Goal: Information Seeking & Learning: Learn about a topic

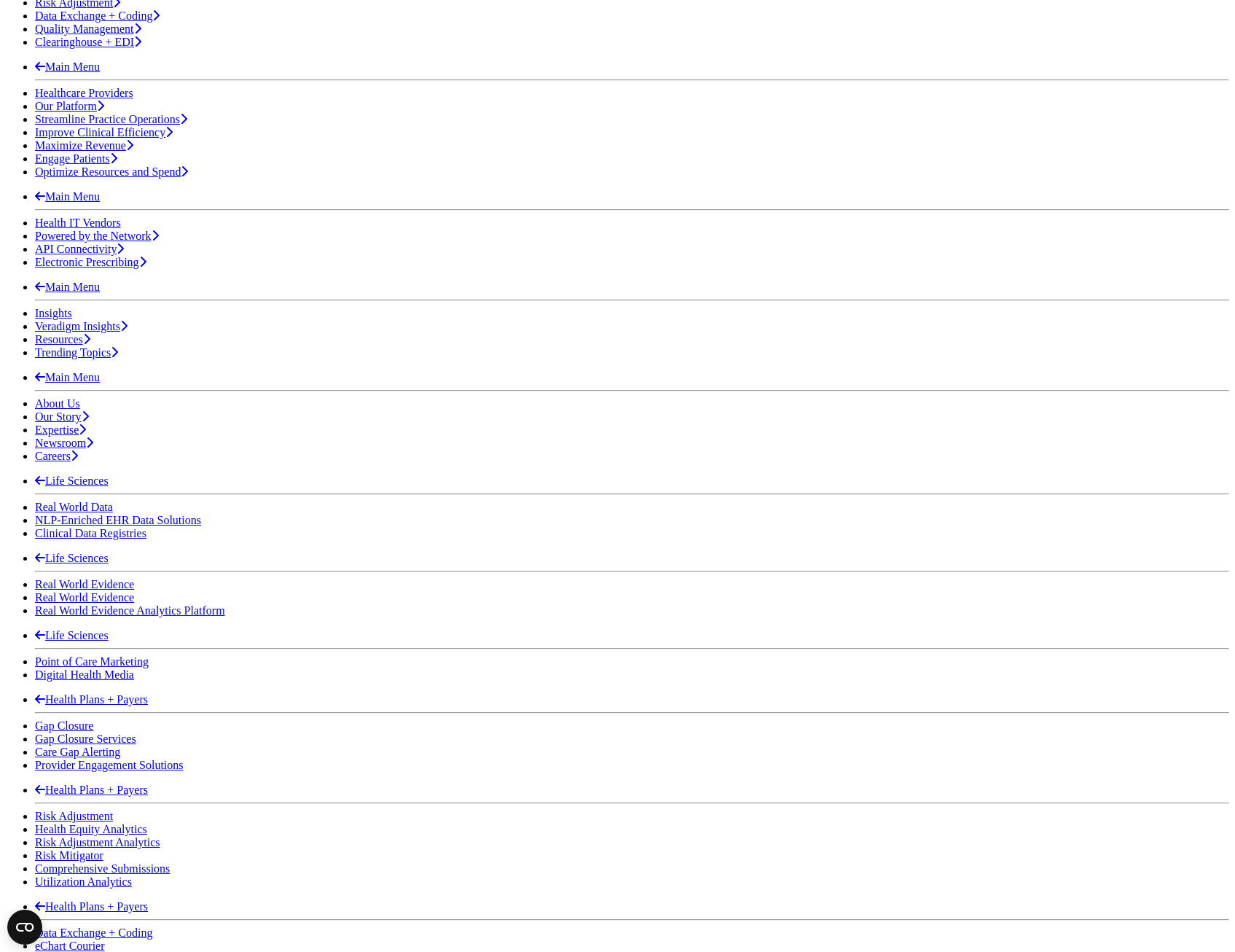
scroll to position [510, 0]
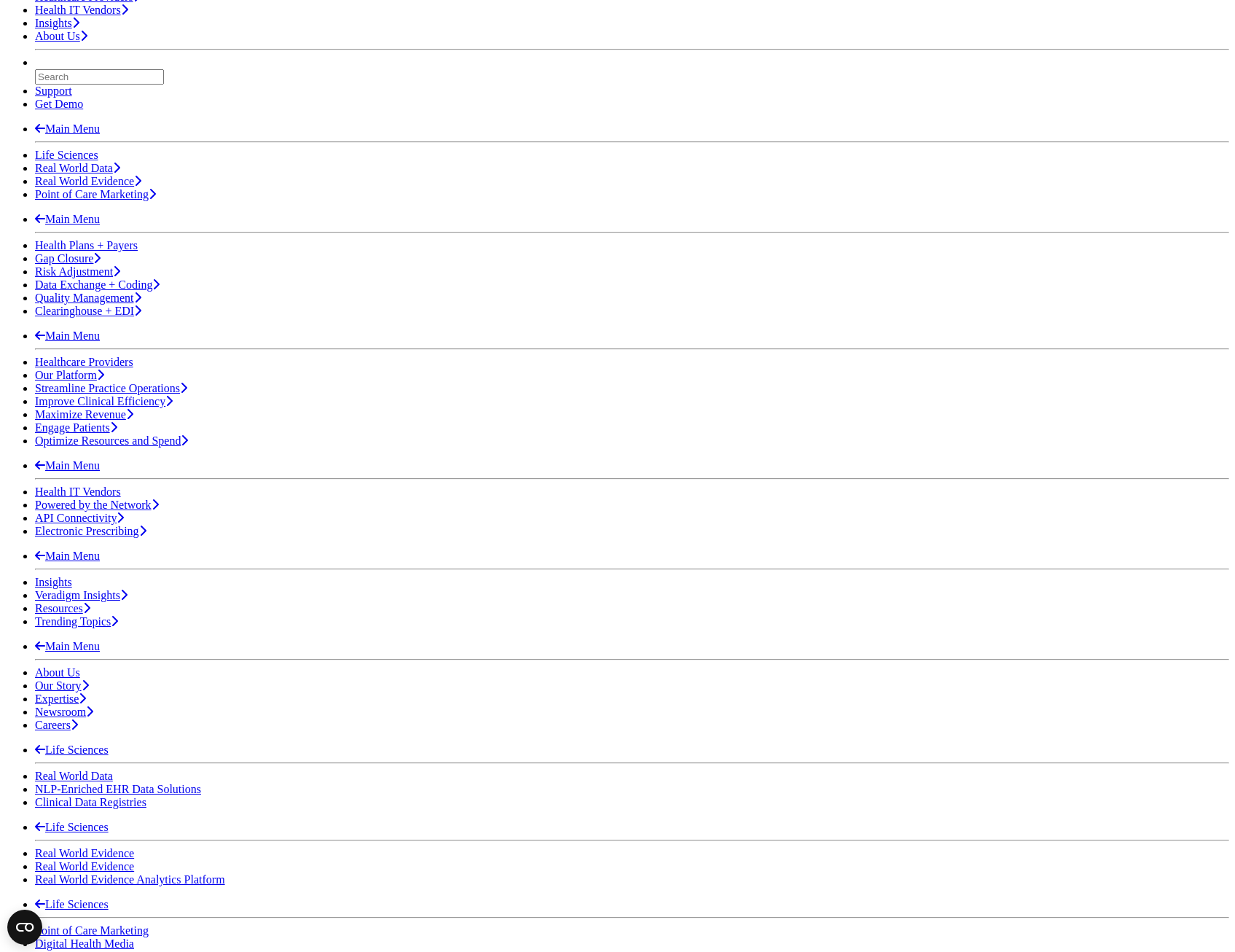
scroll to position [146, 0]
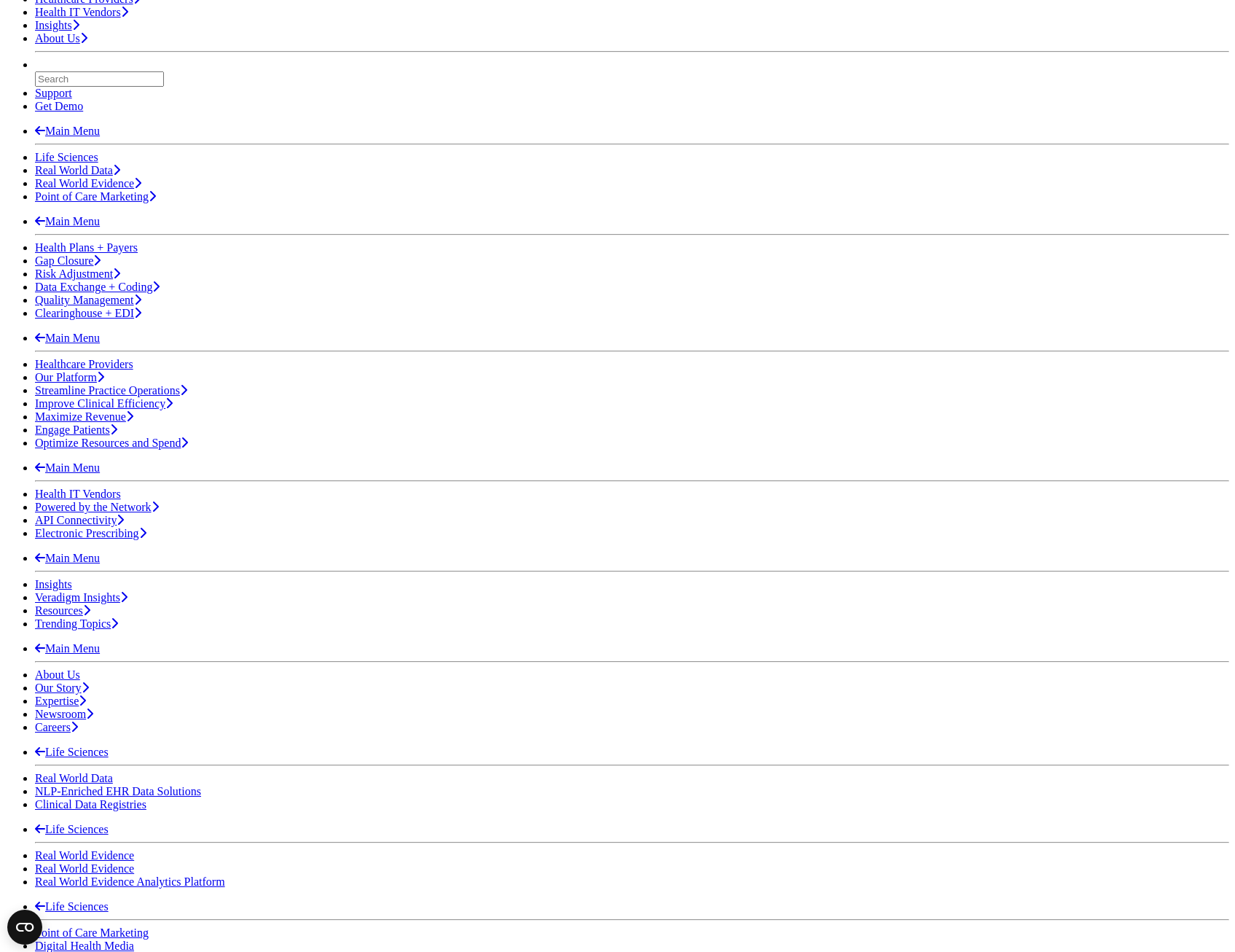
scroll to position [0, 0]
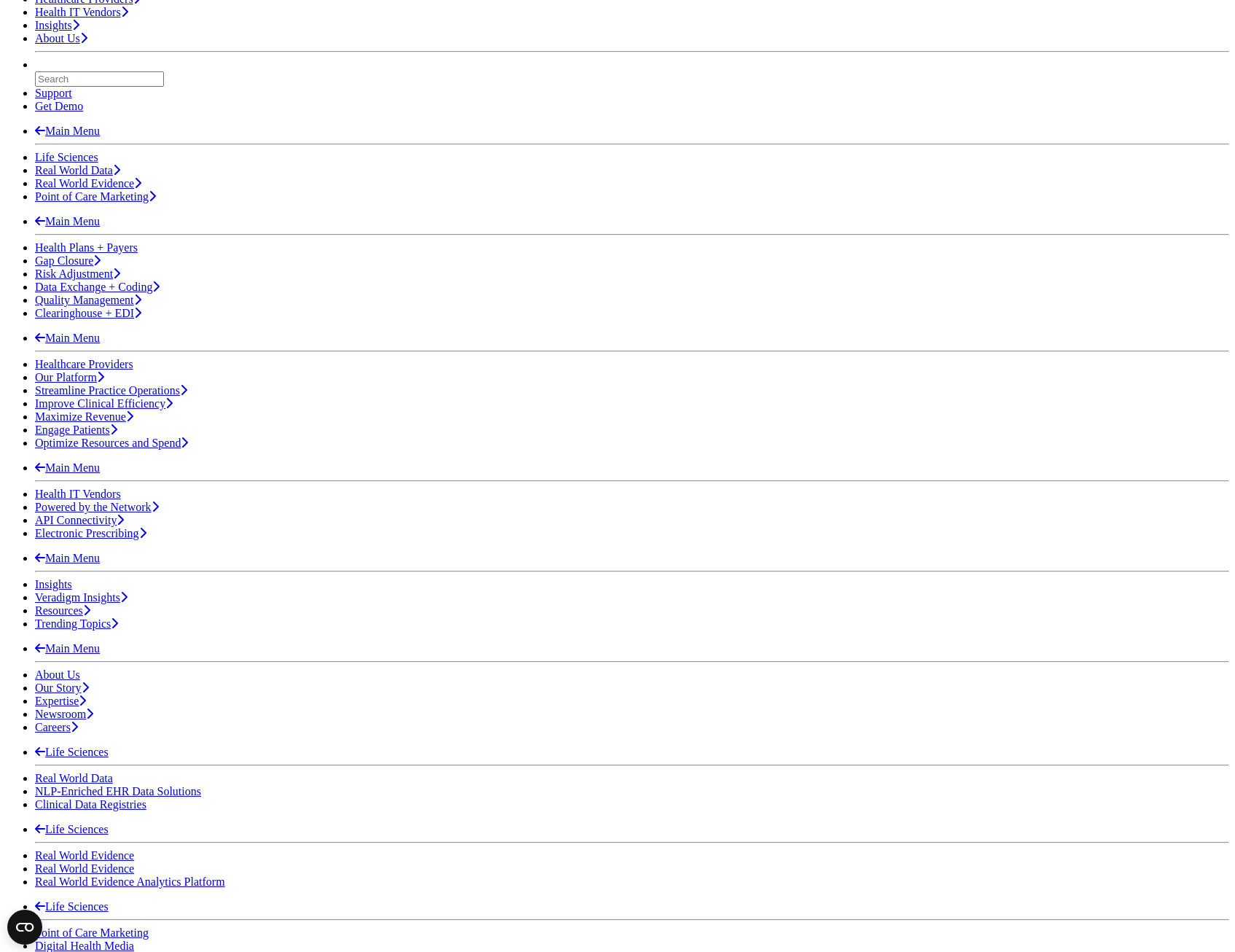
scroll to position [219, 0]
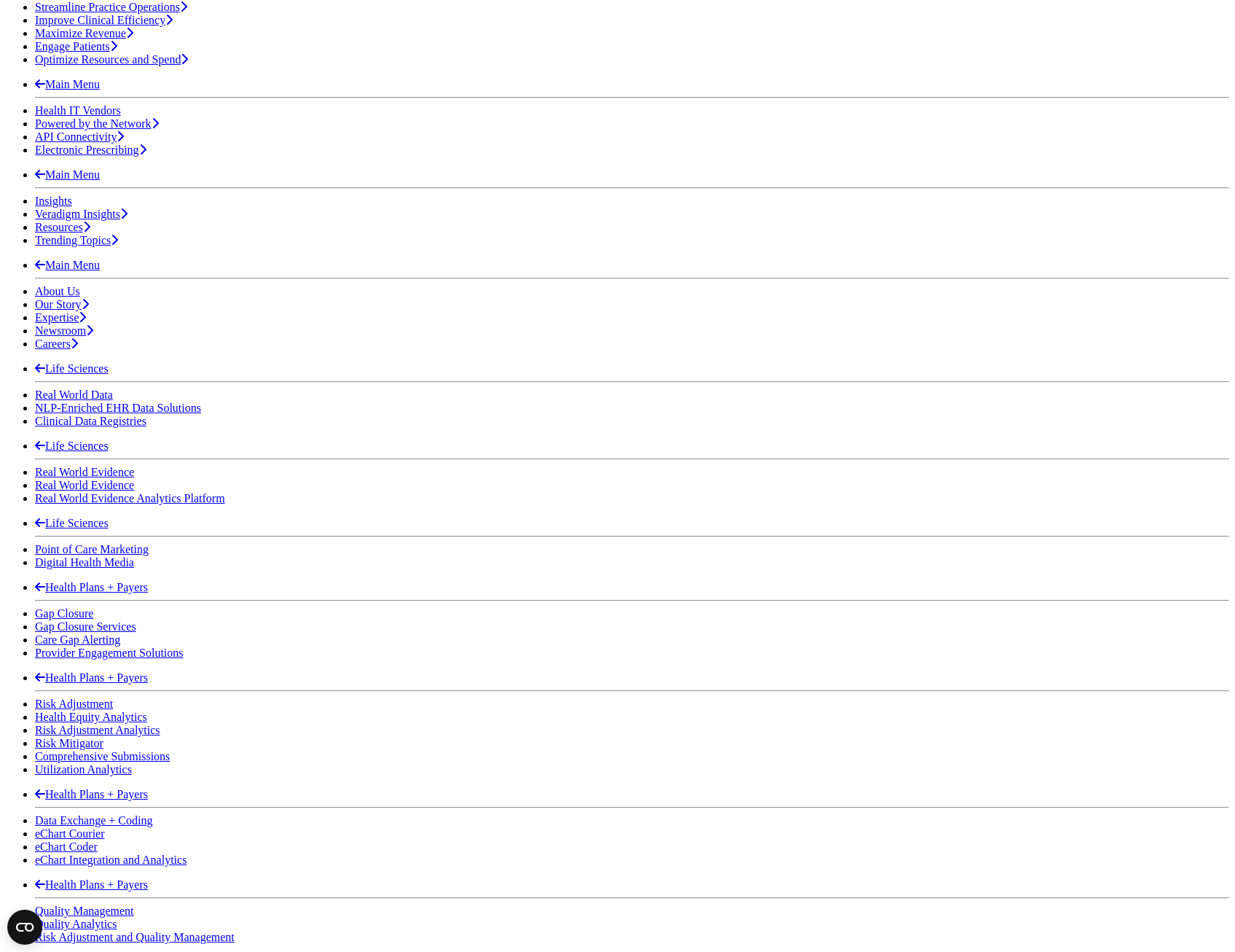
scroll to position [583, 0]
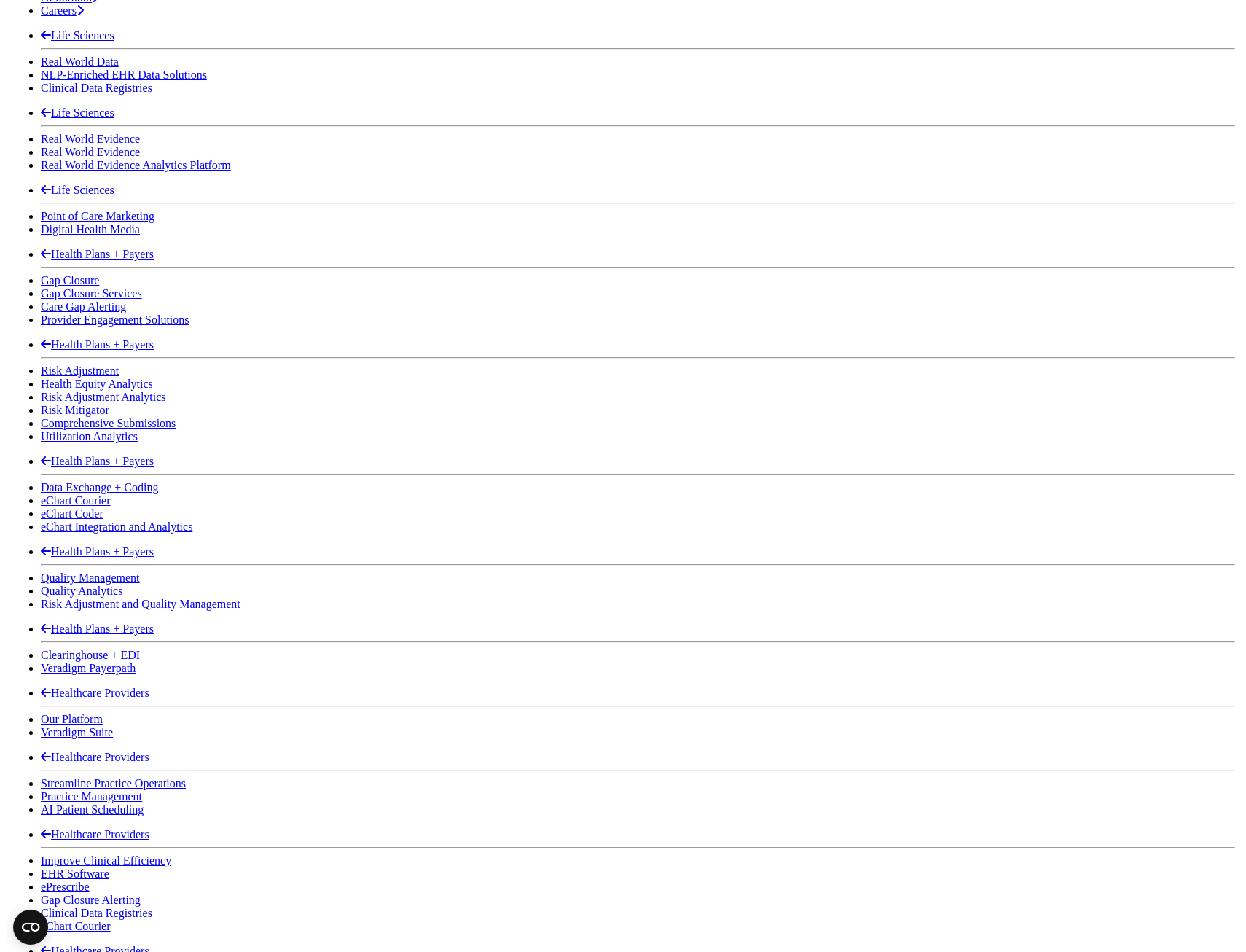
scroll to position [947, 0]
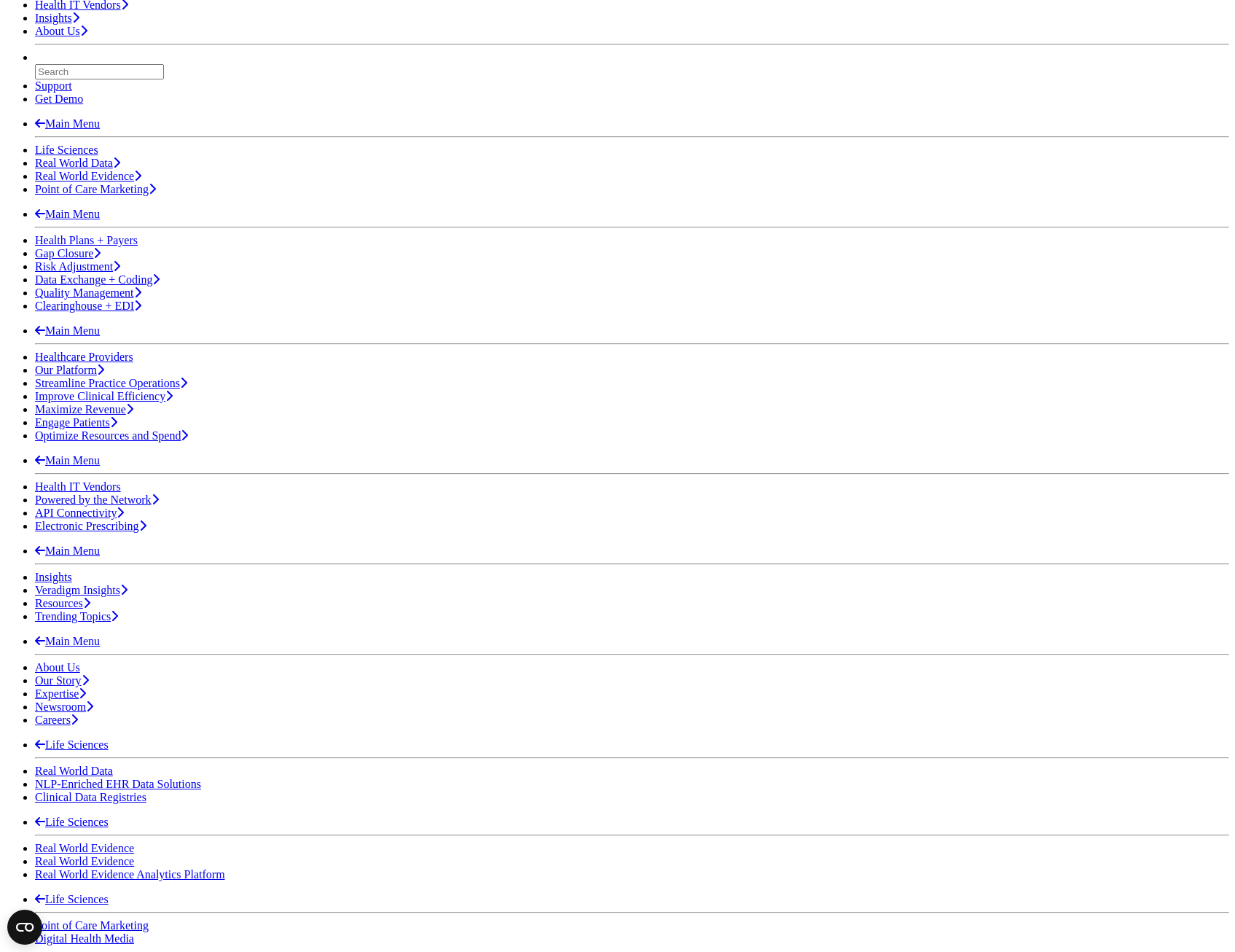
scroll to position [0, 0]
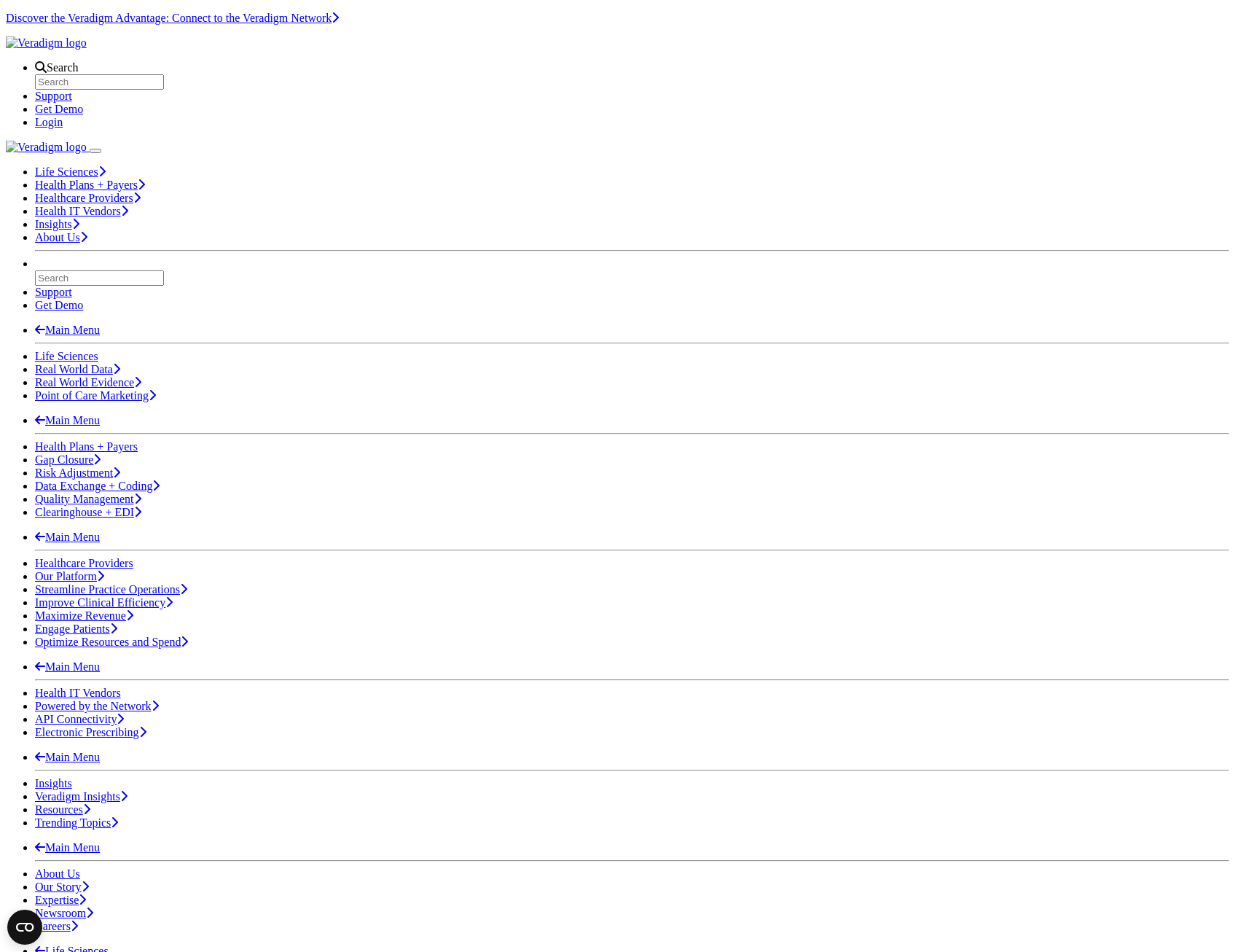
drag, startPoint x: 375, startPoint y: 521, endPoint x: 384, endPoint y: 520, distance: 9.1
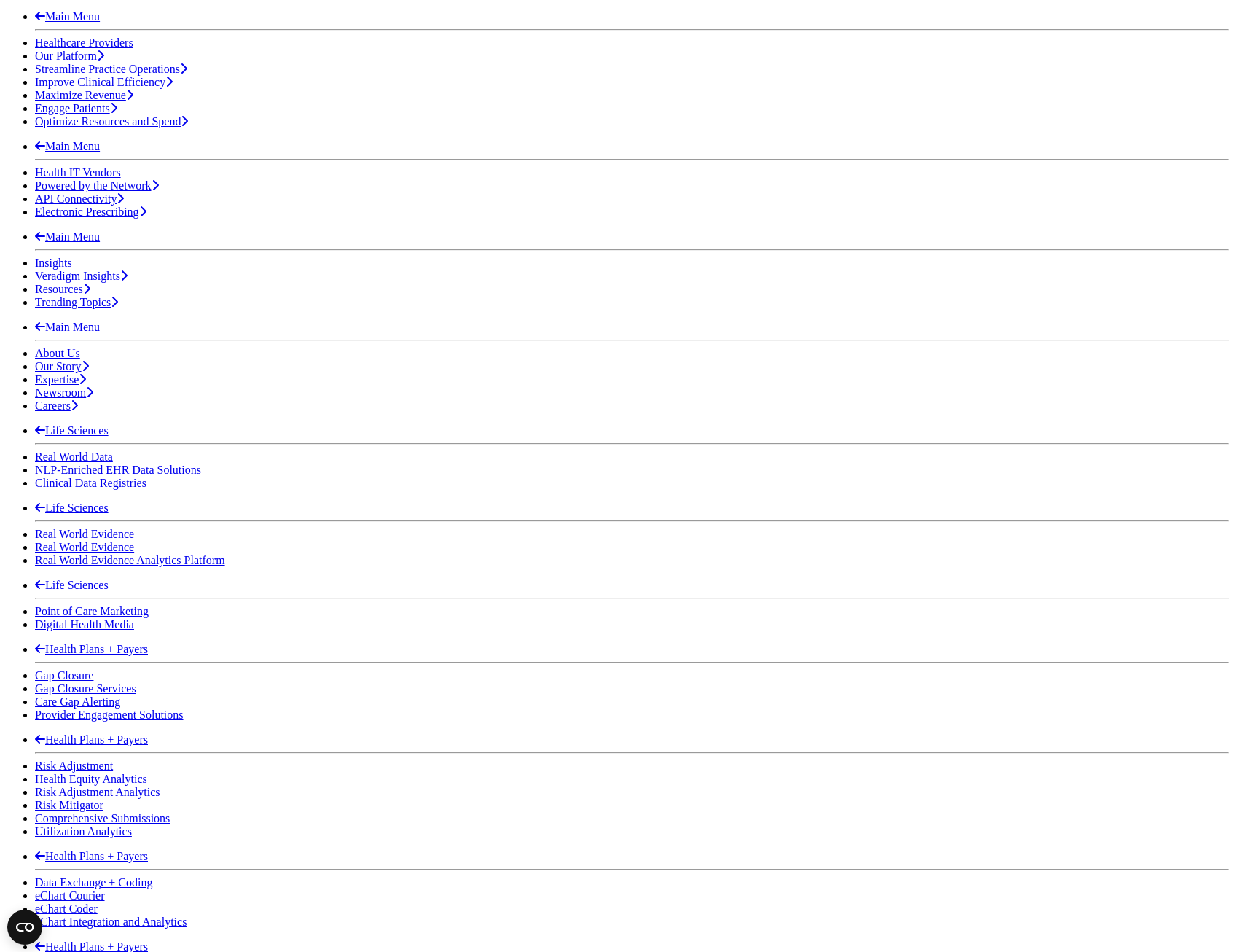
scroll to position [655, 0]
